Goal: Check status: Check status

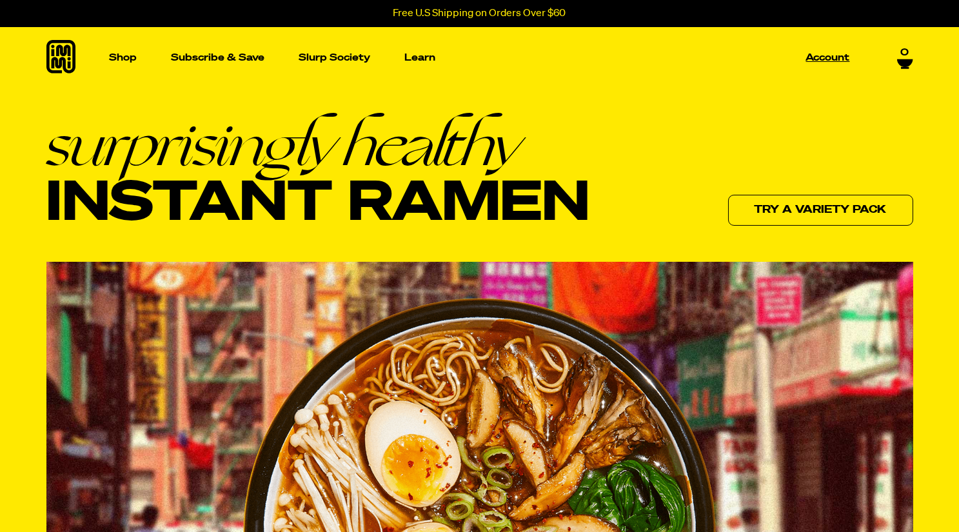
click at [822, 58] on p "Account" at bounding box center [828, 58] width 44 height 10
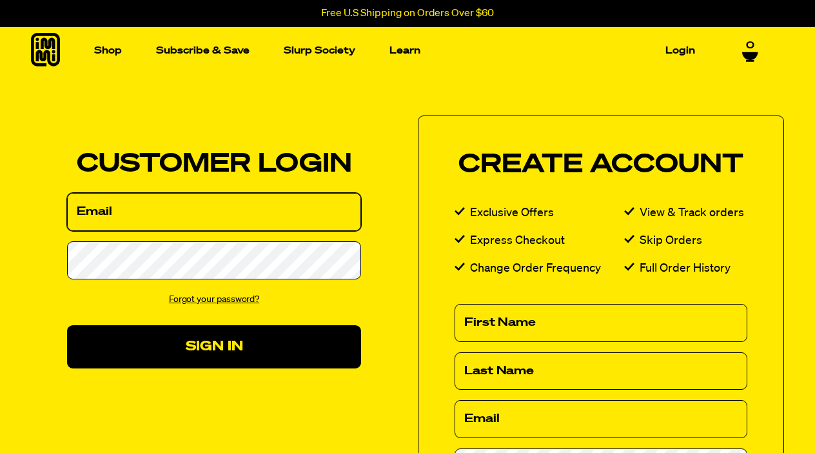
click at [156, 214] on input "Email" at bounding box center [214, 212] width 294 height 38
type input "justbills00@mac.com"
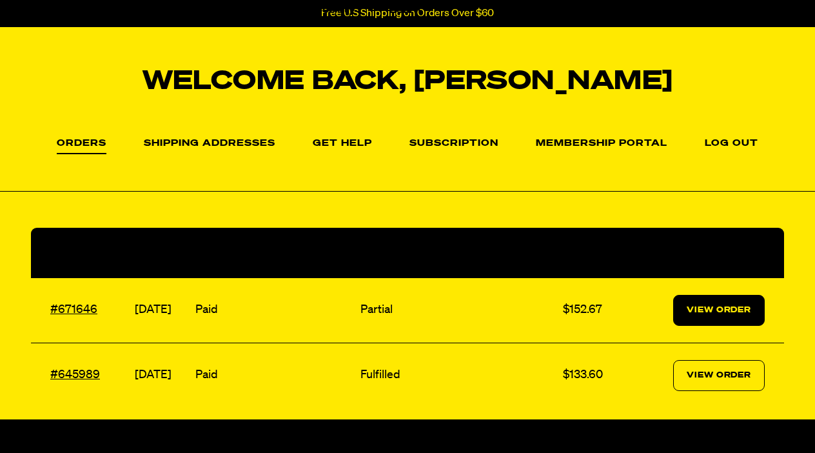
click at [712, 308] on link "View Order" at bounding box center [719, 310] width 92 height 31
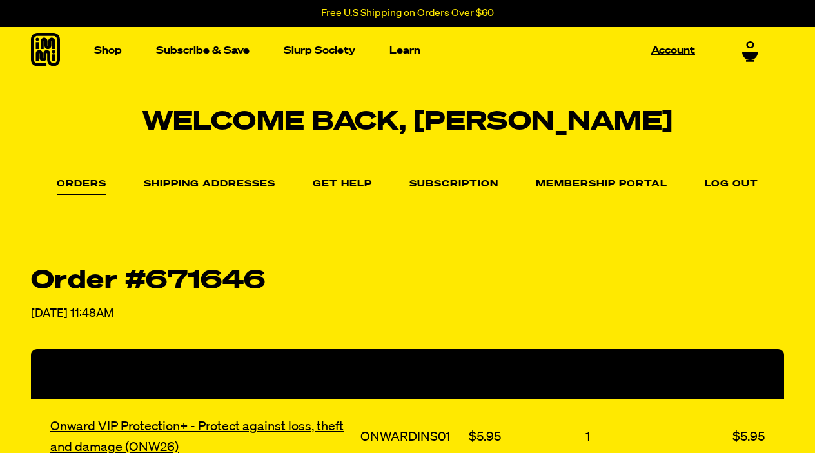
click at [686, 49] on link "Account" at bounding box center [673, 51] width 54 height 20
